Goal: Task Accomplishment & Management: Complete application form

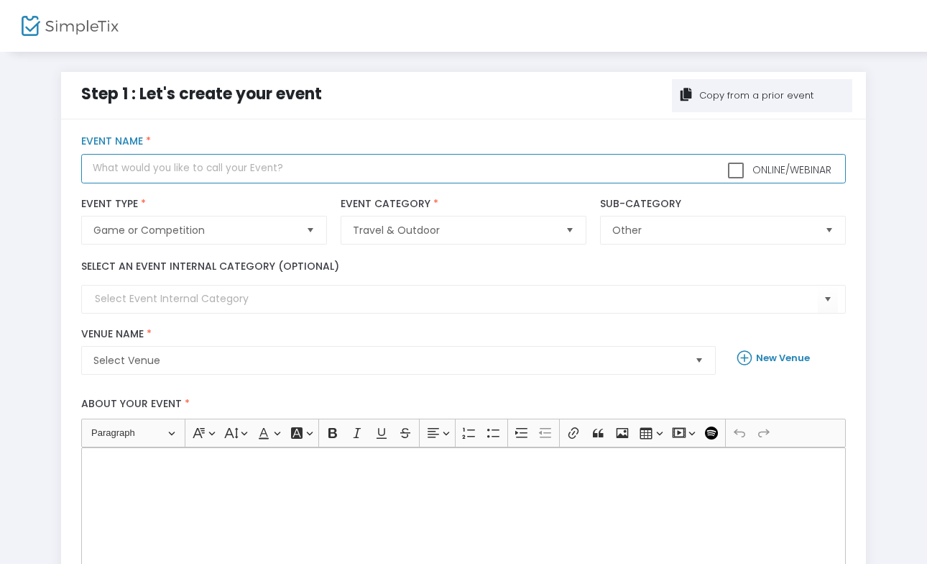
click at [250, 162] on input "text" at bounding box center [463, 168] width 764 height 29
type input "S"
type input "Copper Leaf &"
click at [150, 162] on input "text" at bounding box center [463, 168] width 764 height 29
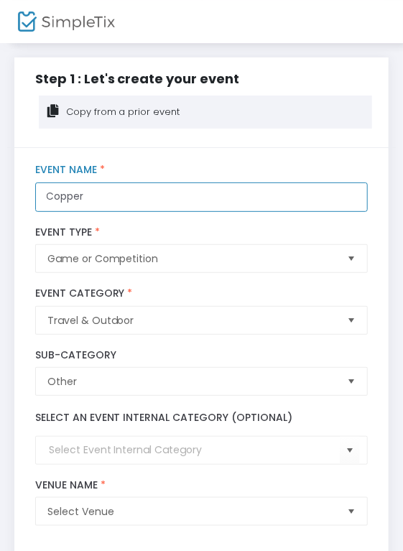
click at [104, 197] on input "Copper" at bounding box center [202, 197] width 334 height 29
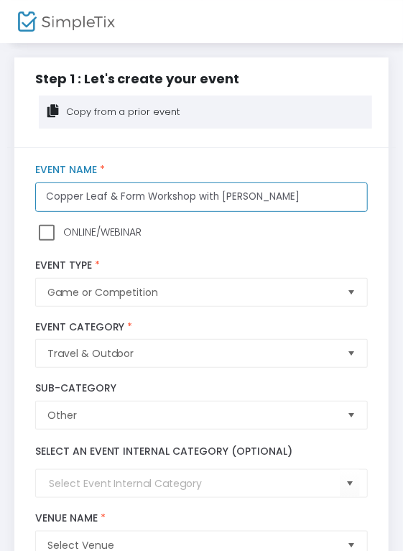
type input "Copper Leaf & Form Workshop with Phil Seder"
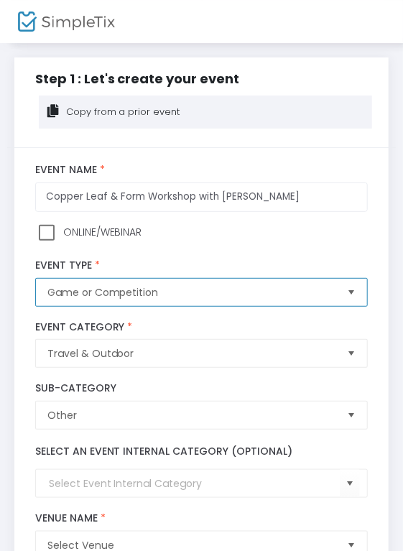
click at [178, 293] on span "Game or Competition" at bounding box center [191, 292] width 289 height 14
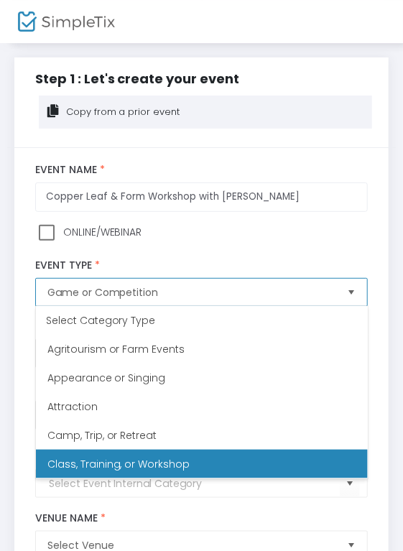
click at [167, 458] on span "Class, Training, or Workshop" at bounding box center [118, 464] width 143 height 14
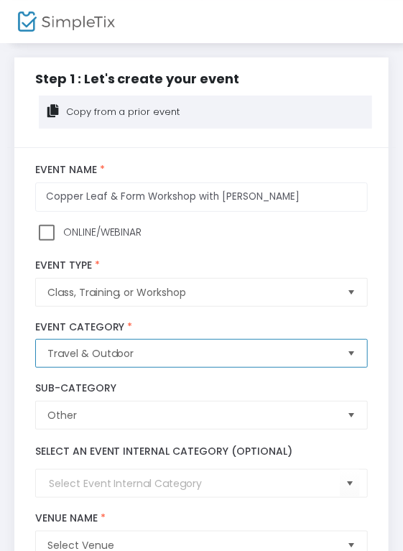
click at [159, 359] on span "Travel & Outdoor" at bounding box center [191, 353] width 289 height 14
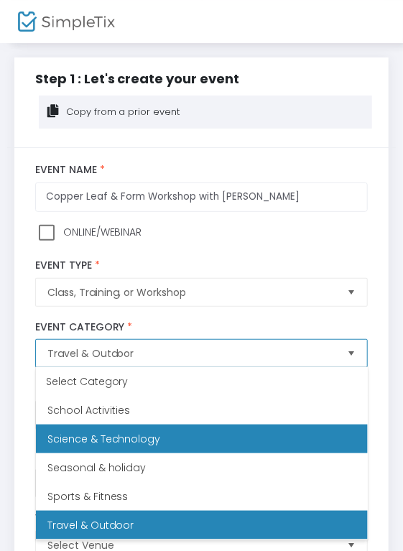
scroll to position [417, 0]
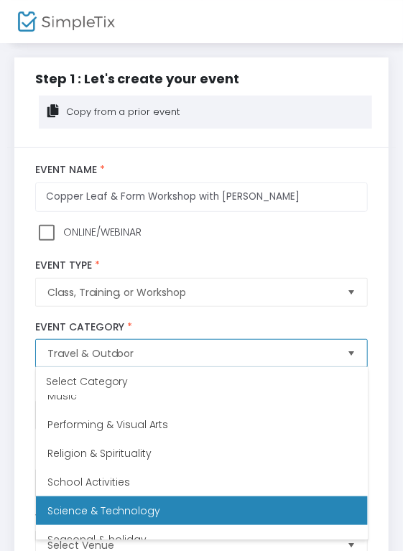
click at [157, 435] on li "Performing & Visual Arts" at bounding box center [202, 424] width 332 height 29
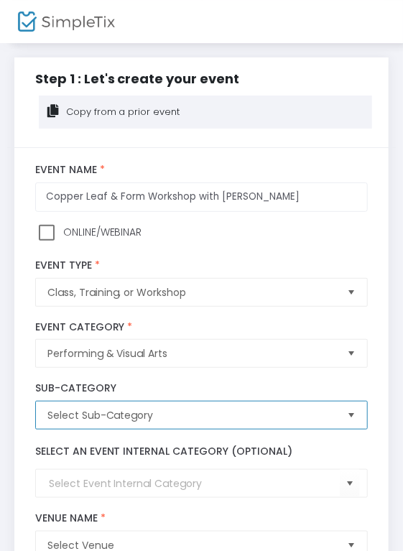
click at [155, 412] on span "Select Sub-Category" at bounding box center [191, 415] width 289 height 14
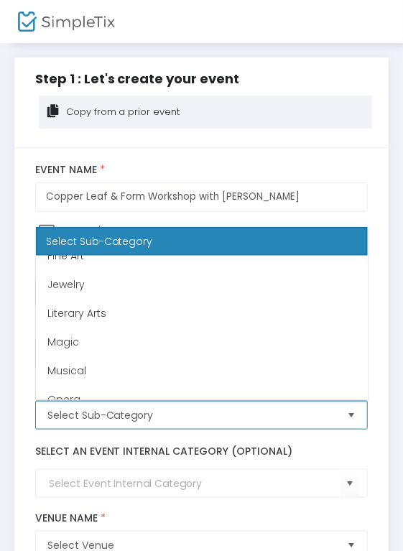
scroll to position [86, 0]
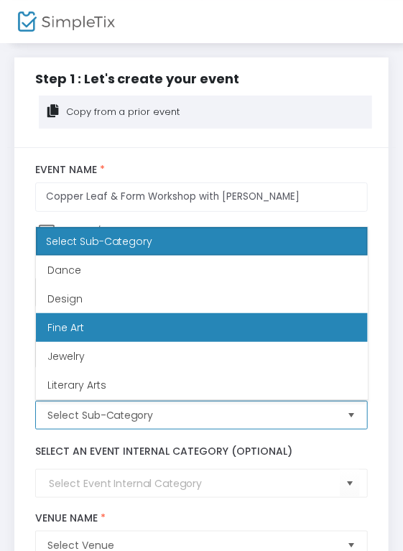
click at [134, 324] on Art "Fine Art" at bounding box center [202, 327] width 332 height 29
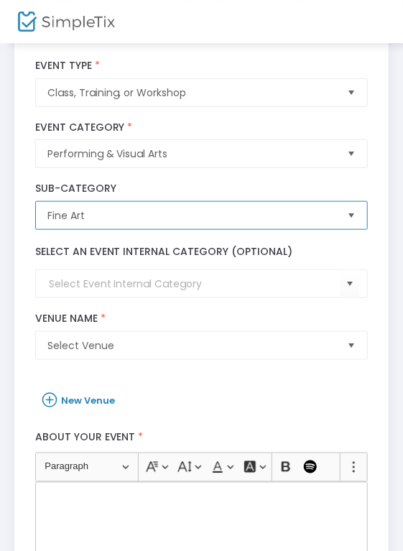
scroll to position [288, 0]
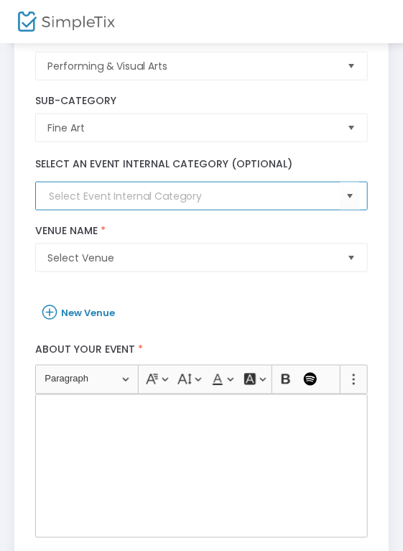
click at [220, 190] on input at bounding box center [195, 196] width 292 height 15
click at [353, 197] on span "Select" at bounding box center [351, 197] width 24 height 24
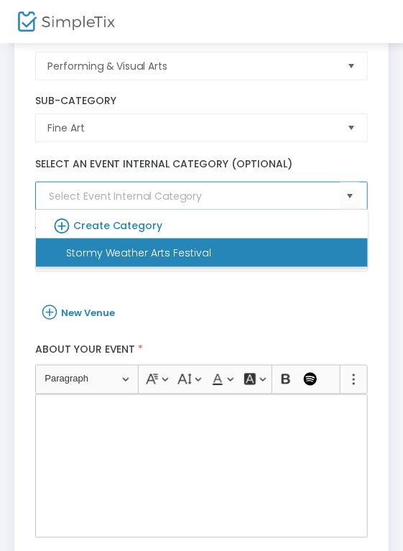
click at [225, 249] on li "Stormy Weather Arts Festival" at bounding box center [202, 253] width 332 height 29
type input "Stormy Weather Arts Festival"
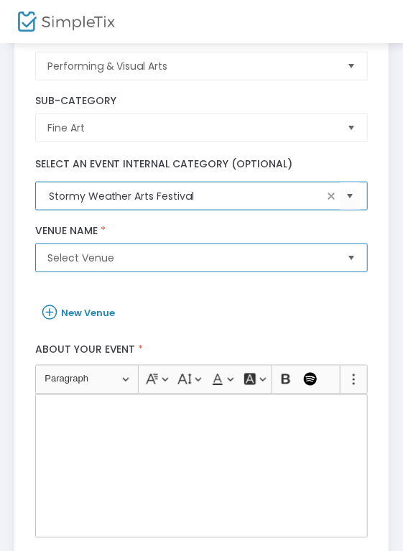
click at [276, 248] on span "Select Venue" at bounding box center [192, 257] width 300 height 27
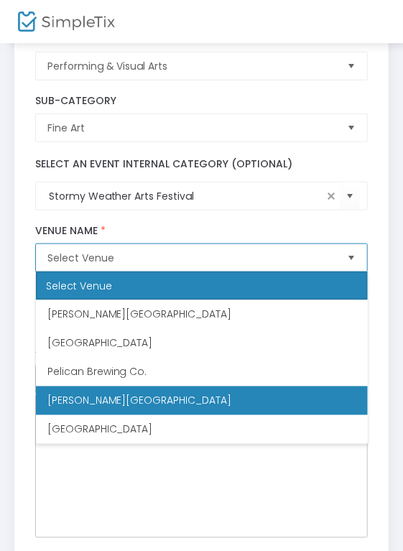
click at [163, 405] on li "Steidel Community Hall" at bounding box center [202, 401] width 332 height 29
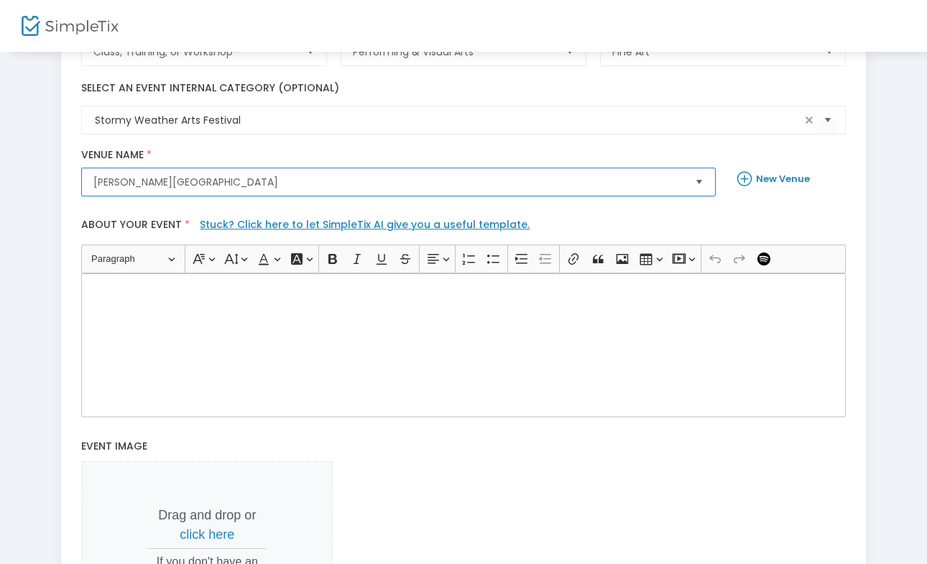
scroll to position [208, 0]
